Goal: Task Accomplishment & Management: Manage account settings

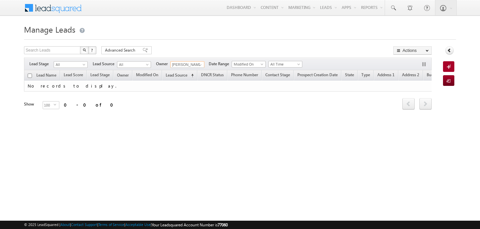
click at [183, 63] on input "[PERSON_NAME]" at bounding box center [187, 64] width 34 height 7
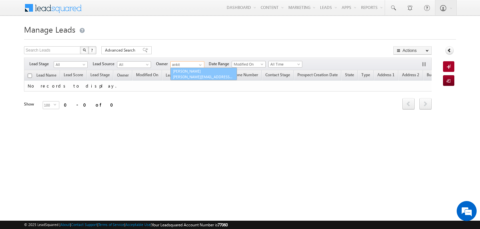
click at [186, 77] on span "ankitkumar.singh@indglobal.ae" at bounding box center [203, 76] width 60 height 5
type input "[PERSON_NAME]"
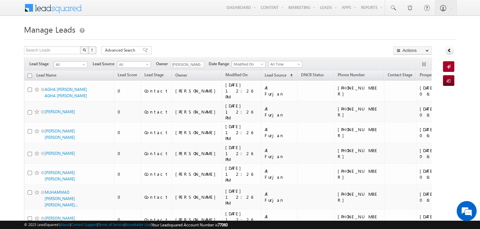
click at [31, 75] on input "checkbox" at bounding box center [30, 76] width 4 height 4
checkbox input "true"
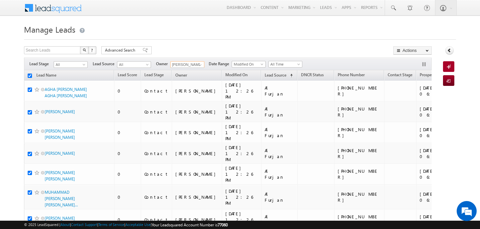
checkbox input "true"
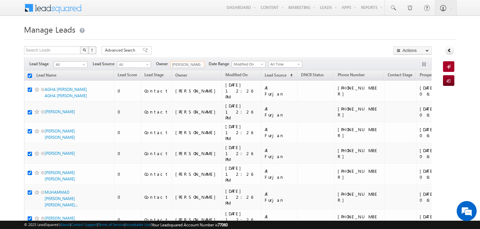
checkbox input "true"
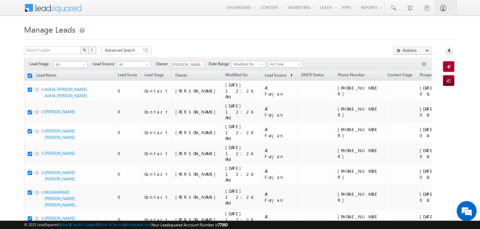
checkbox input "true"
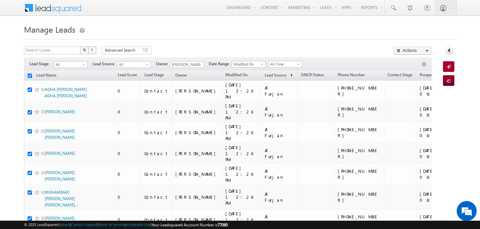
checkbox input "true"
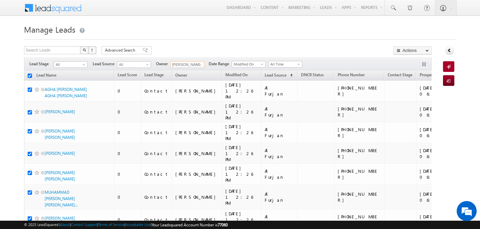
checkbox input "true"
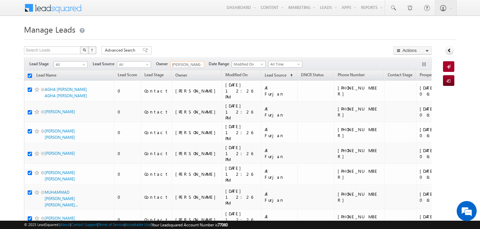
checkbox input "true"
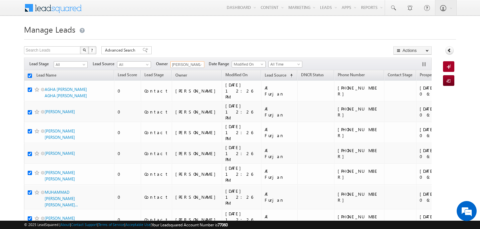
checkbox input "true"
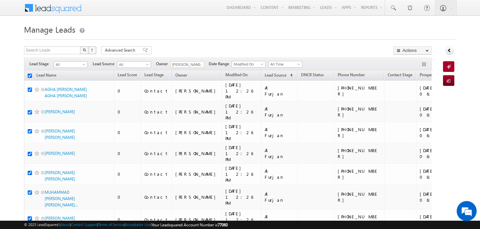
checkbox input "true"
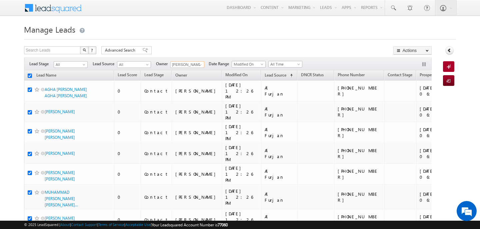
checkbox input "true"
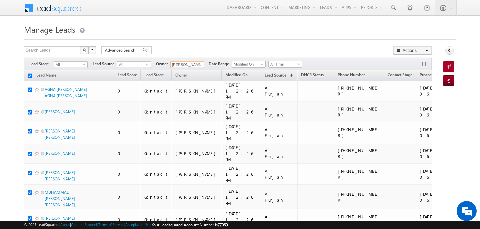
checkbox input "true"
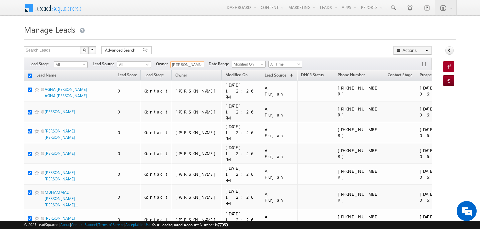
checkbox input "true"
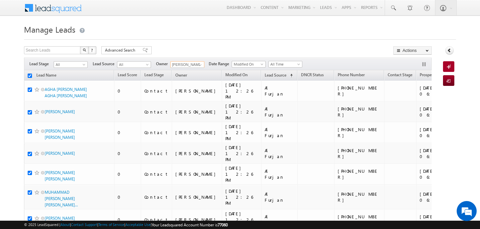
checkbox input "true"
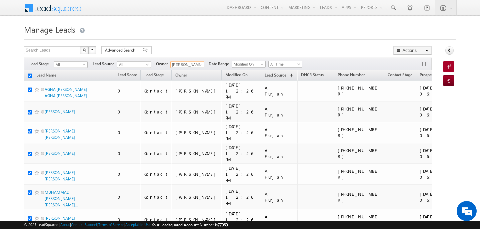
checkbox input "true"
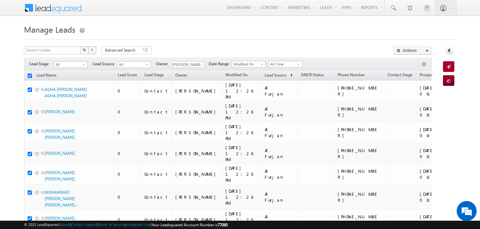
checkbox input "true"
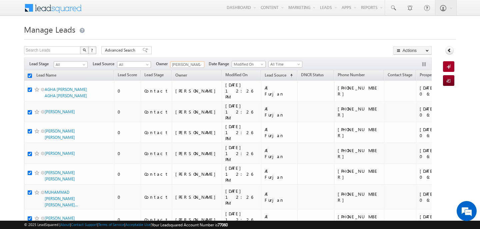
checkbox input "true"
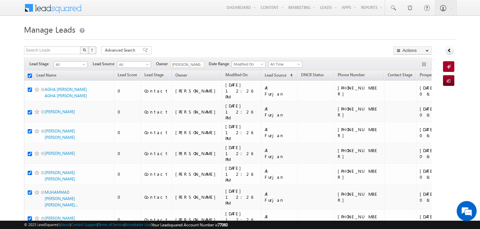
checkbox input "true"
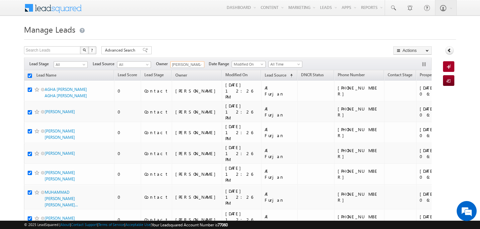
checkbox input "true"
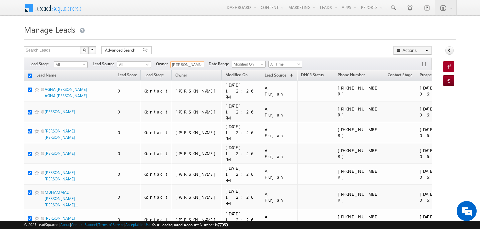
checkbox input "true"
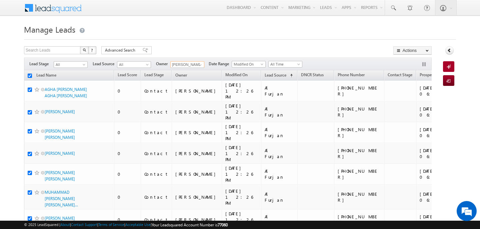
checkbox input "true"
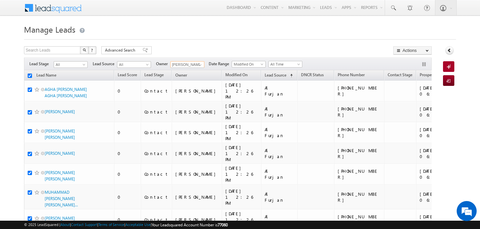
checkbox input "true"
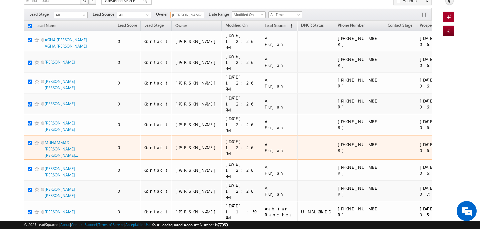
scroll to position [50, 0]
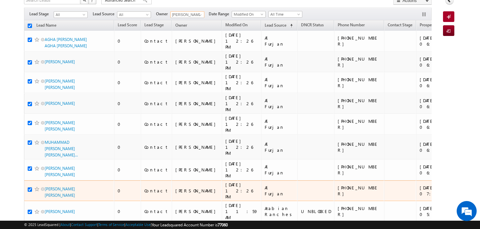
type input "[PERSON_NAME]"
click at [30, 188] on input "checkbox" at bounding box center [30, 190] width 4 height 4
checkbox input "false"
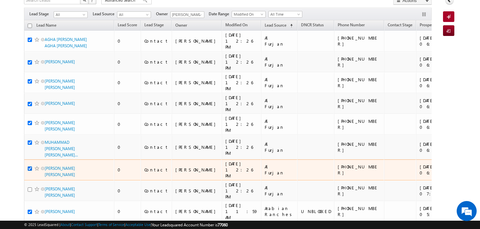
click at [30, 167] on input "checkbox" at bounding box center [30, 169] width 4 height 4
checkbox input "false"
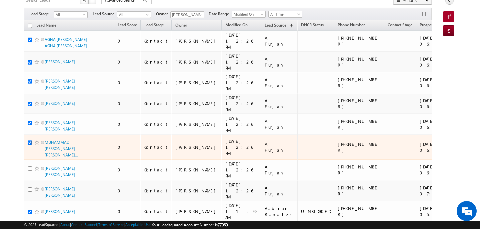
click at [30, 141] on input "checkbox" at bounding box center [30, 143] width 4 height 4
checkbox input "false"
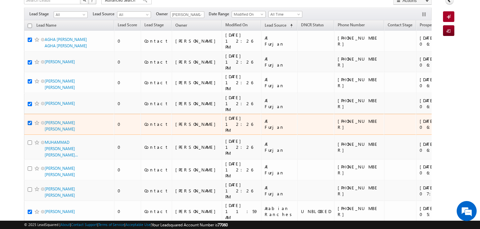
click at [31, 121] on input "checkbox" at bounding box center [30, 123] width 4 height 4
checkbox input "false"
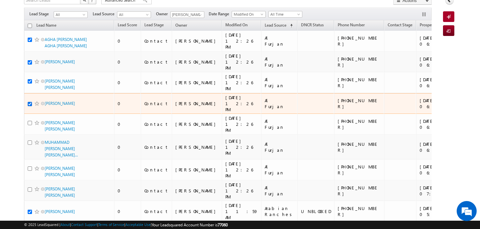
click at [30, 102] on input "checkbox" at bounding box center [30, 104] width 4 height 4
checkbox input "false"
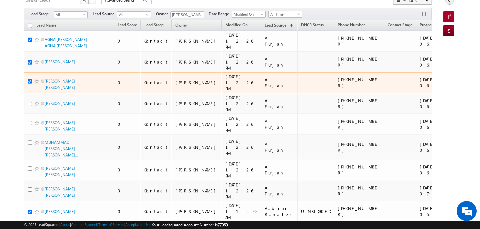
click at [30, 79] on input "checkbox" at bounding box center [30, 81] width 4 height 4
checkbox input "false"
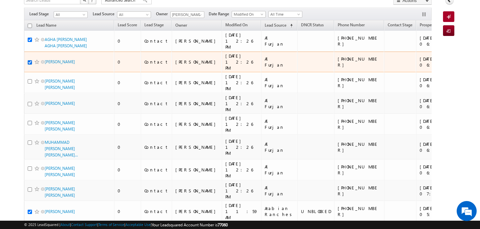
click at [30, 60] on input "checkbox" at bounding box center [30, 62] width 4 height 4
checkbox input "false"
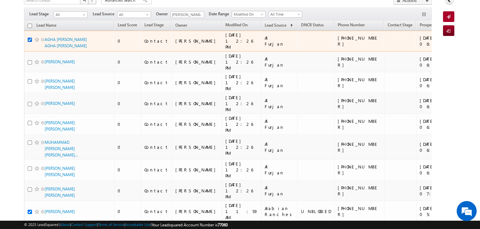
click at [30, 38] on input "checkbox" at bounding box center [30, 40] width 4 height 4
checkbox input "false"
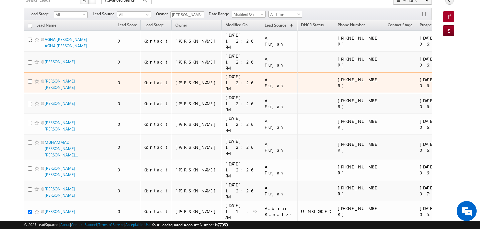
scroll to position [0, 0]
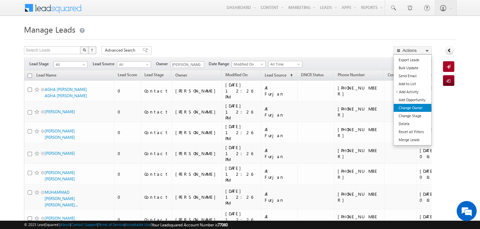
click at [404, 109] on link "Change Owner" at bounding box center [413, 108] width 38 height 8
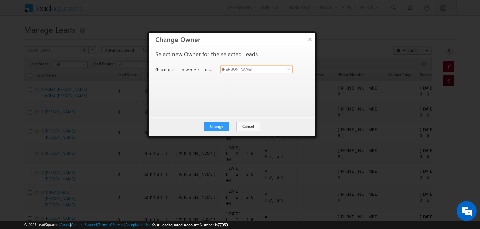
click at [230, 69] on input "[PERSON_NAME]" at bounding box center [256, 69] width 72 height 8
click at [240, 82] on span "mehfooza.memon@indglobal.ae" at bounding box center [253, 82] width 60 height 5
type input "MEHFOOZA MEMON"
click at [218, 124] on button "Change" at bounding box center [216, 126] width 25 height 9
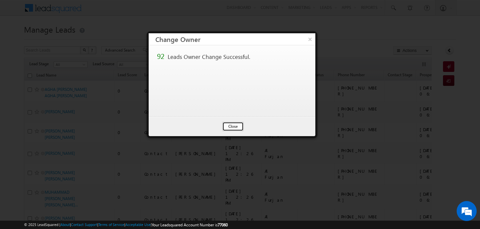
click at [232, 126] on button "Close" at bounding box center [232, 126] width 21 height 9
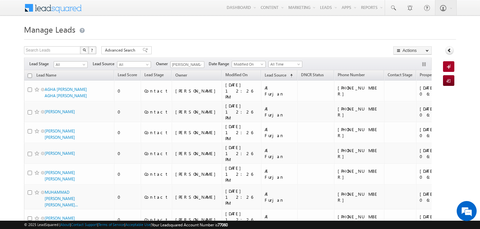
click at [32, 74] on input "checkbox" at bounding box center [30, 76] width 4 height 4
checkbox input "true"
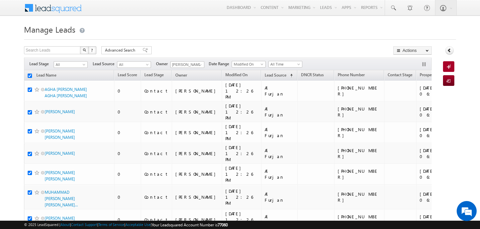
checkbox input "true"
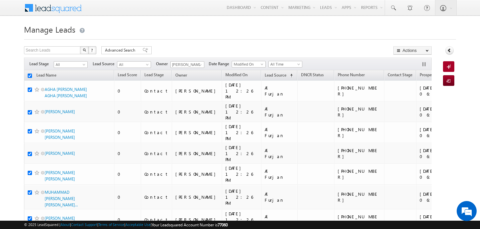
checkbox input "true"
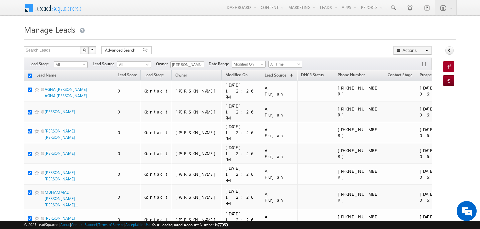
checkbox input "true"
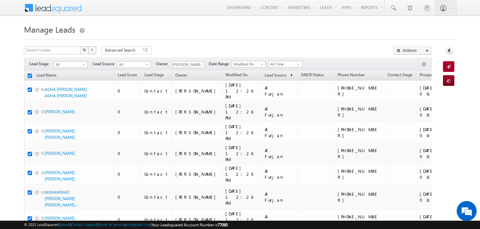
checkbox input "true"
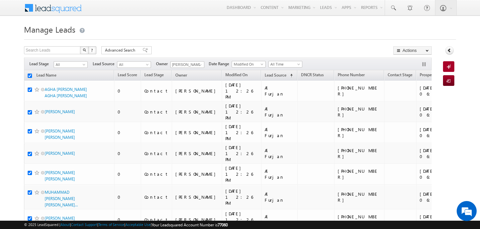
checkbox input "true"
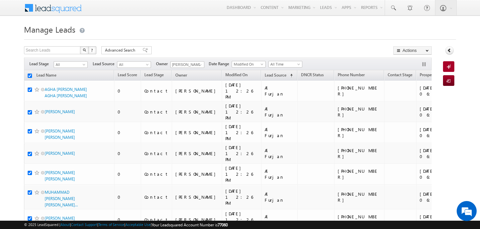
checkbox input "true"
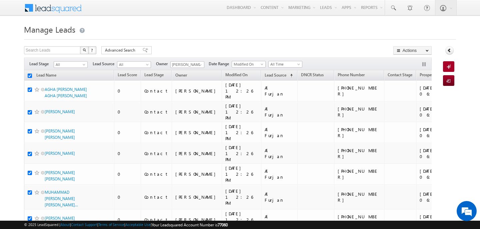
checkbox input "true"
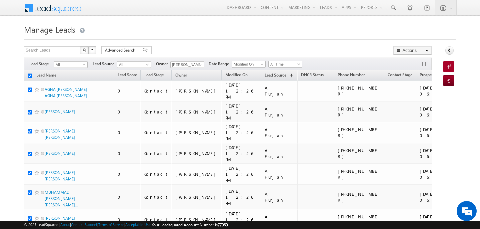
checkbox input "true"
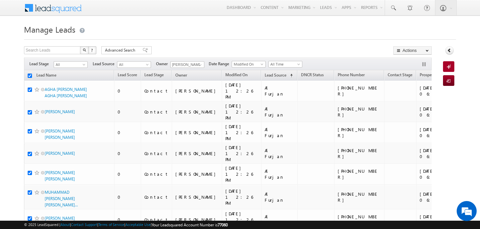
checkbox input "true"
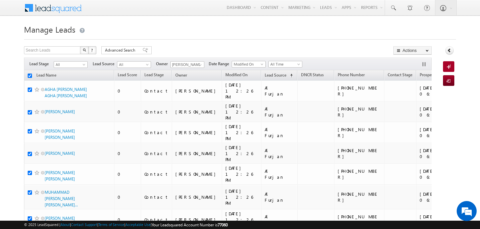
checkbox input "true"
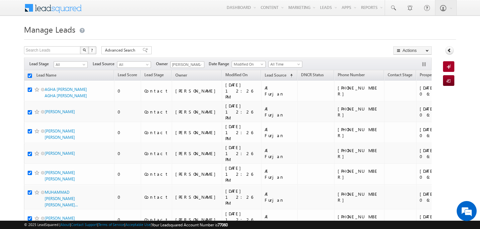
checkbox input "true"
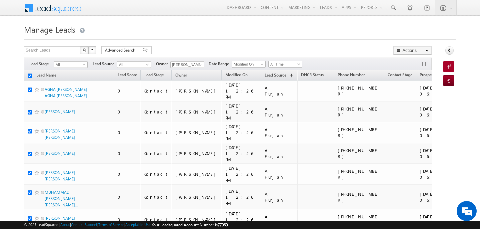
checkbox input "true"
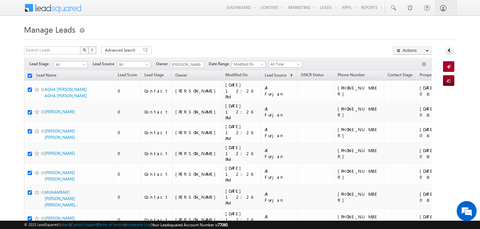
checkbox input "true"
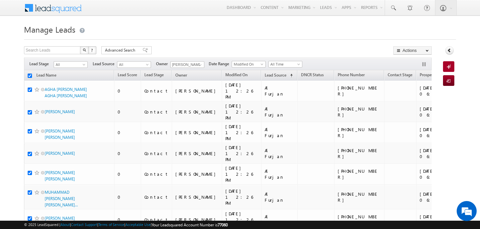
checkbox input "true"
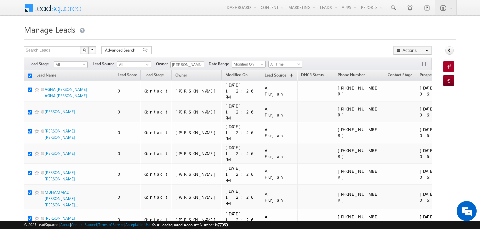
checkbox input "true"
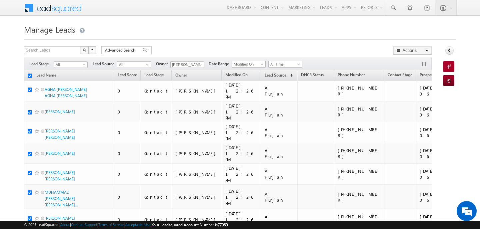
checkbox input "true"
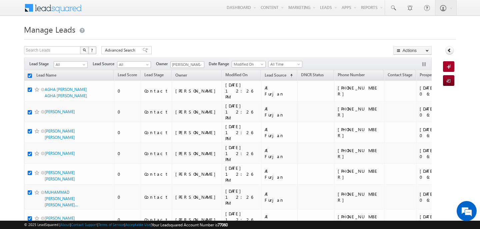
checkbox input "true"
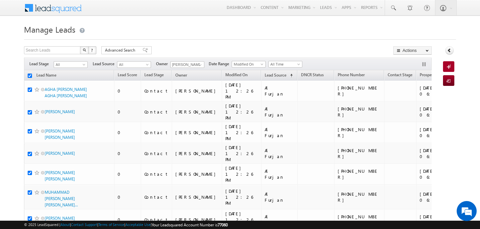
checkbox input "true"
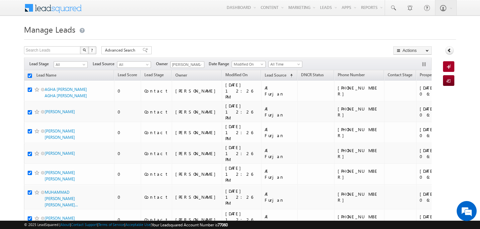
checkbox input "true"
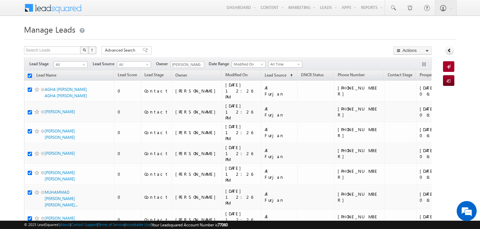
checkbox input "true"
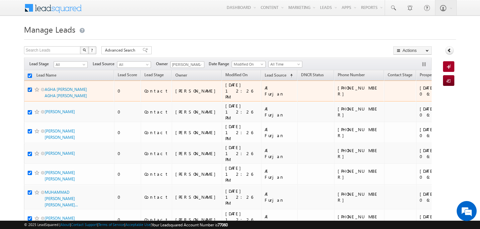
click at [31, 89] on input "checkbox" at bounding box center [30, 90] width 4 height 4
checkbox input "false"
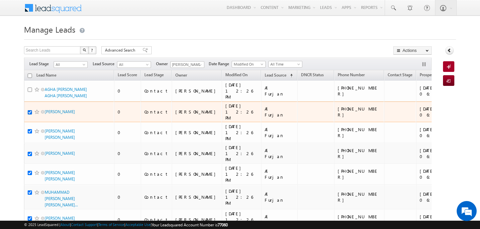
click at [30, 110] on input "checkbox" at bounding box center [30, 112] width 4 height 4
checkbox input "false"
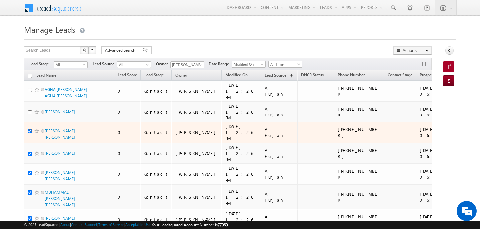
click at [31, 129] on input "checkbox" at bounding box center [30, 131] width 4 height 4
checkbox input "false"
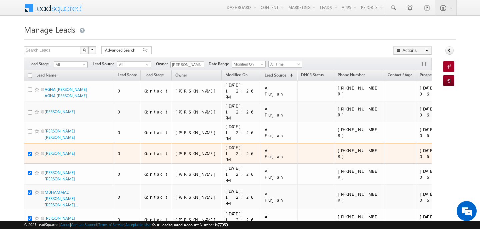
click at [31, 152] on input "checkbox" at bounding box center [30, 154] width 4 height 4
checkbox input "false"
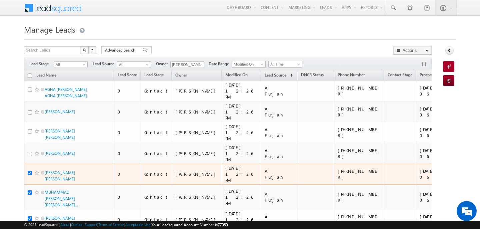
click at [29, 171] on input "checkbox" at bounding box center [30, 173] width 4 height 4
checkbox input "false"
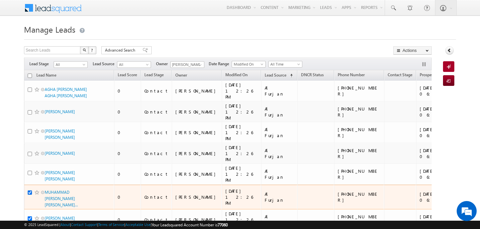
click at [30, 191] on input "checkbox" at bounding box center [30, 193] width 4 height 4
checkbox input "false"
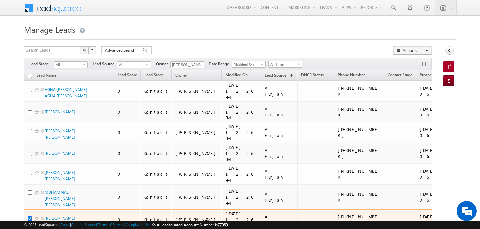
click at [31, 217] on input "checkbox" at bounding box center [30, 219] width 4 height 4
checkbox input "false"
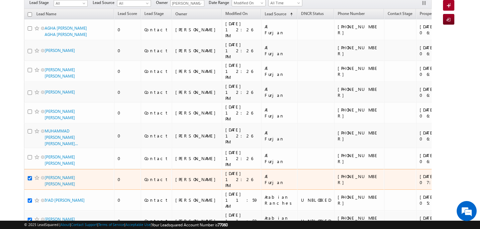
click at [30, 176] on input "checkbox" at bounding box center [30, 178] width 4 height 4
checkbox input "false"
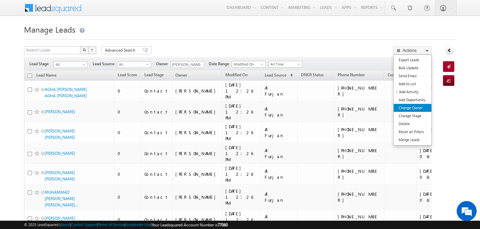
click at [415, 104] on link "Change Owner" at bounding box center [413, 108] width 38 height 8
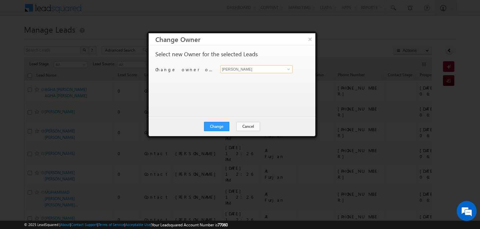
click at [252, 70] on input "[PERSON_NAME]" at bounding box center [256, 69] width 72 height 8
click at [248, 85] on ul "Disha Chouhan disha.chouhan@indglobal.ae" at bounding box center [256, 79] width 72 height 13
click at [246, 75] on link "Disha Chouhan disha.chouhan@indglobal.ae" at bounding box center [256, 79] width 72 height 13
type input "Disha Chouhan"
click at [226, 127] on button "Change" at bounding box center [216, 126] width 25 height 9
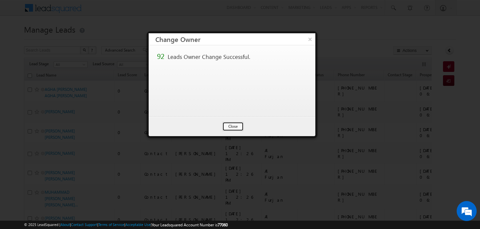
click at [226, 127] on button "Close" at bounding box center [232, 126] width 21 height 9
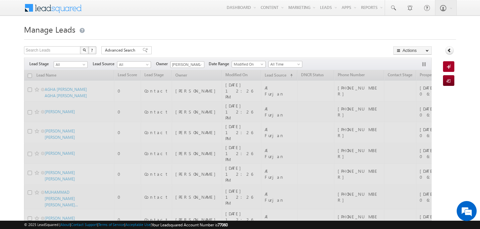
drag, startPoint x: 226, startPoint y: 127, endPoint x: 224, endPoint y: 114, distance: 13.2
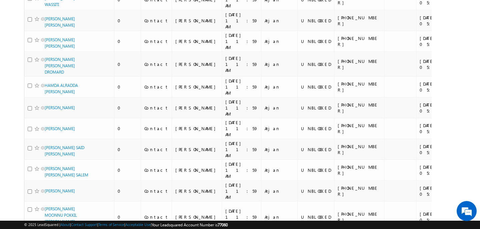
scroll to position [1800, 0]
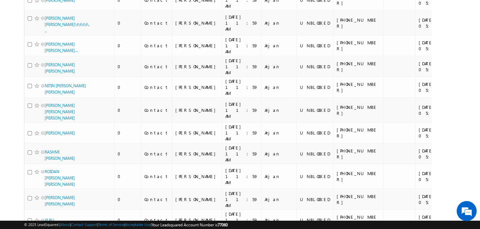
scroll to position [0, 0]
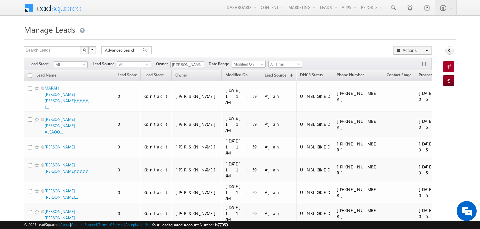
click at [33, 75] on th "Lead Name" at bounding box center [69, 75] width 90 height 10
click at [30, 75] on input "checkbox" at bounding box center [30, 76] width 4 height 4
checkbox input "true"
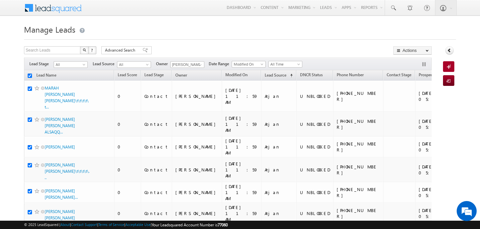
checkbox input "true"
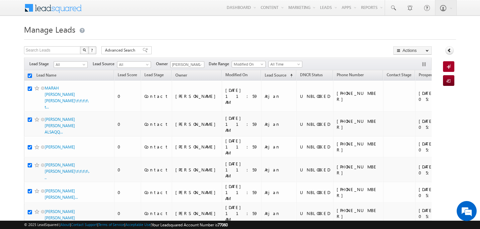
checkbox input "true"
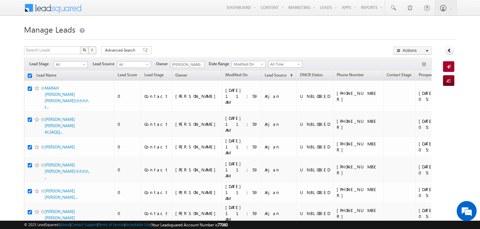
checkbox input "true"
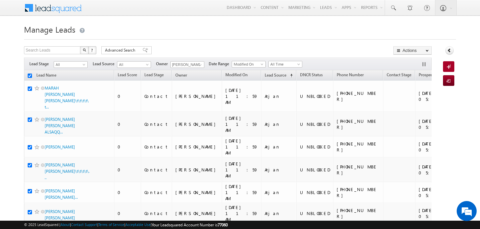
checkbox input "true"
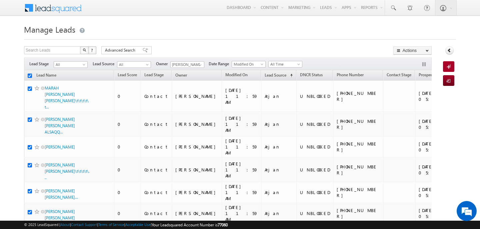
checkbox input "true"
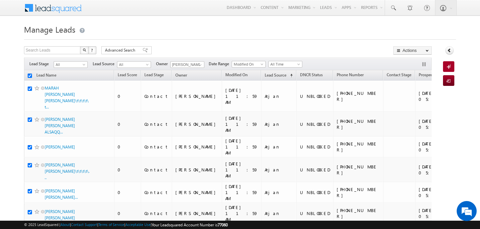
checkbox input "true"
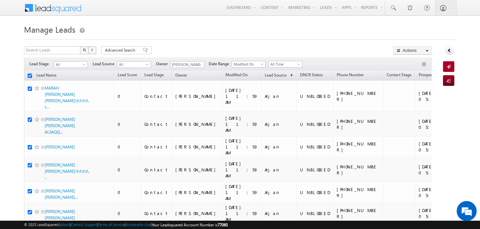
checkbox input "true"
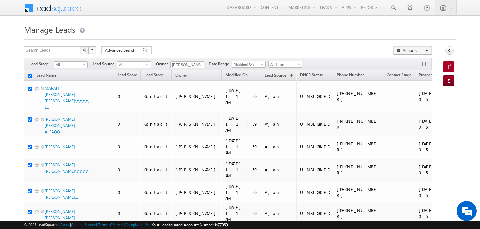
checkbox input "true"
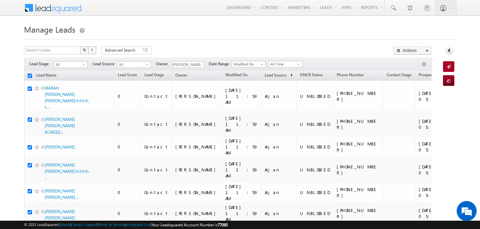
checkbox input "true"
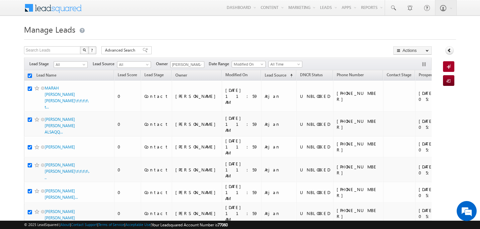
checkbox input "true"
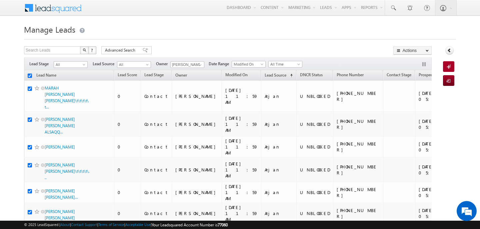
checkbox input "true"
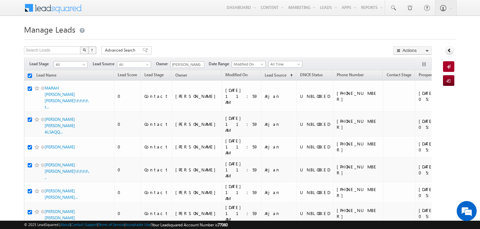
checkbox input "true"
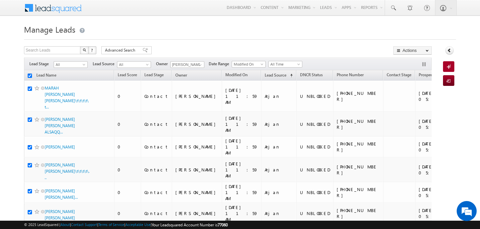
checkbox input "true"
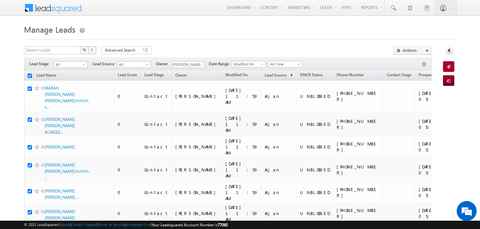
checkbox input "true"
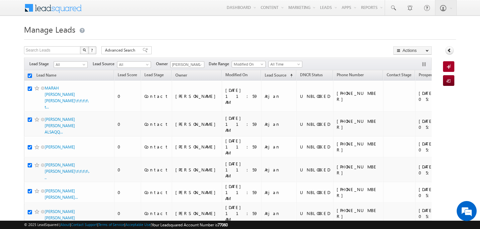
checkbox input "true"
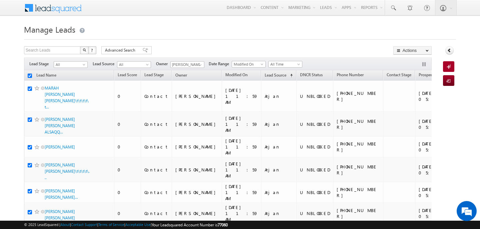
checkbox input "true"
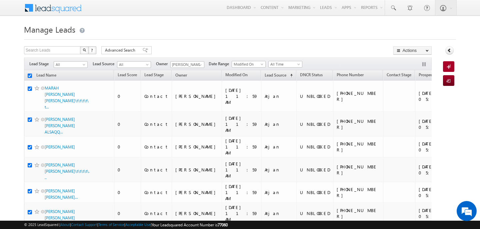
checkbox input "true"
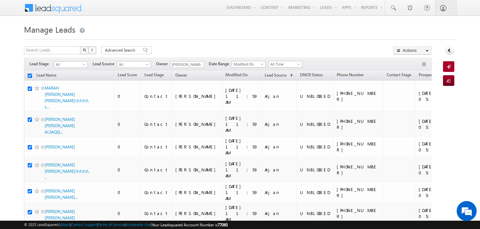
checkbox input "true"
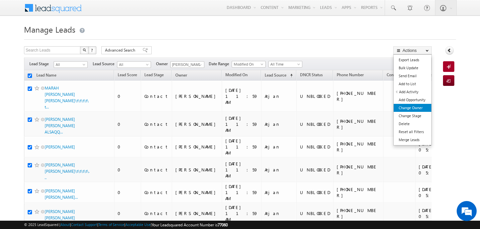
click at [419, 110] on link "Change Owner" at bounding box center [413, 108] width 38 height 8
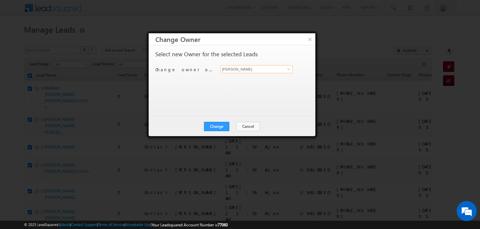
click at [254, 69] on input "[PERSON_NAME]" at bounding box center [256, 69] width 72 height 8
click at [255, 73] on ul "Swarup Chandradas swarup.chandradas@indglobal.ae" at bounding box center [256, 79] width 72 height 13
click at [255, 81] on span "swarup.chandradas@indglobal.ae" at bounding box center [253, 82] width 60 height 5
click at [220, 123] on button "Change" at bounding box center [216, 126] width 25 height 9
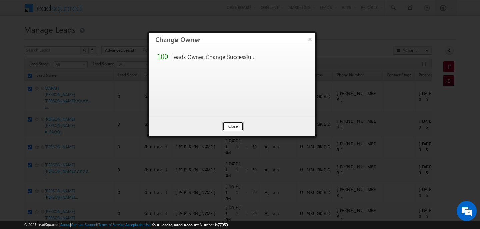
click at [227, 124] on button "Close" at bounding box center [232, 126] width 21 height 9
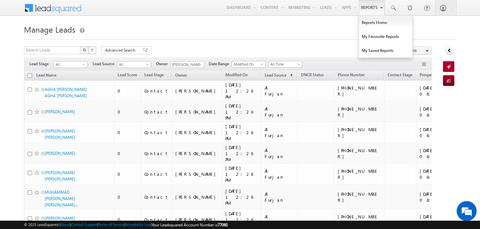
click at [373, 9] on link "Reports" at bounding box center [372, 7] width 26 height 15
click at [375, 27] on link "Reports Home" at bounding box center [385, 23] width 53 height 14
